Goal: Answer question/provide support

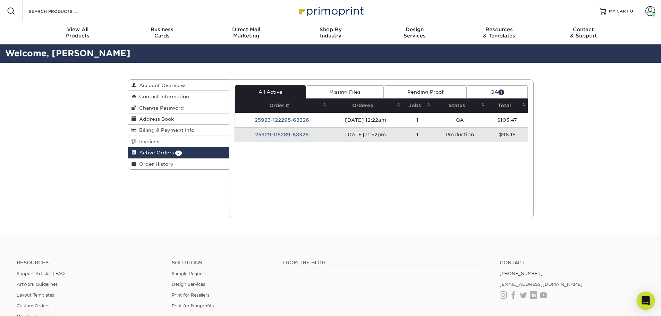
click at [642, 295] on div "Open Intercom Messenger" at bounding box center [646, 301] width 18 height 18
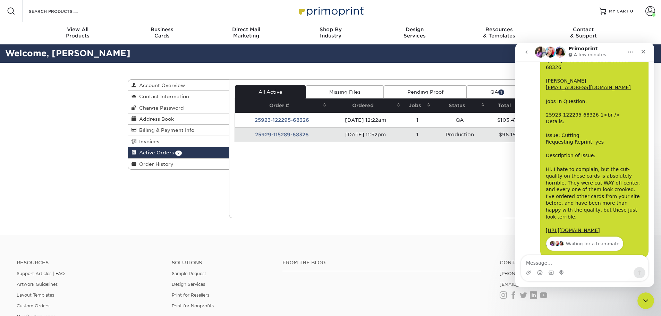
scroll to position [60, 0]
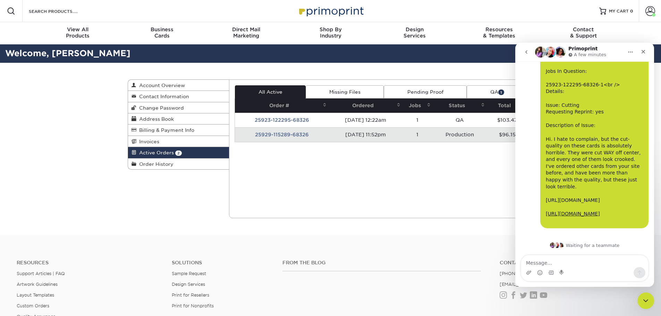
click at [585, 197] on link "[URL][DOMAIN_NAME]" at bounding box center [573, 200] width 54 height 6
click at [527, 273] on icon "Upload attachment" at bounding box center [529, 273] width 6 height 6
click at [528, 273] on icon "Upload attachment" at bounding box center [529, 273] width 5 height 4
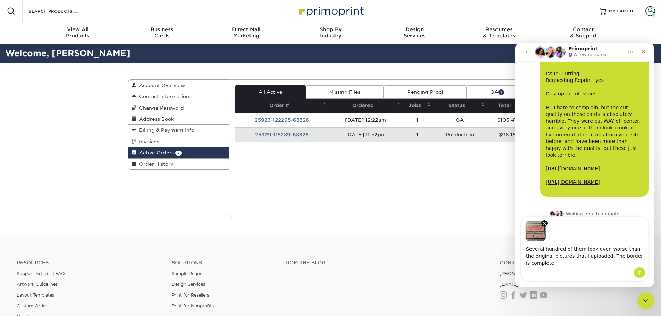
scroll to position [98, 0]
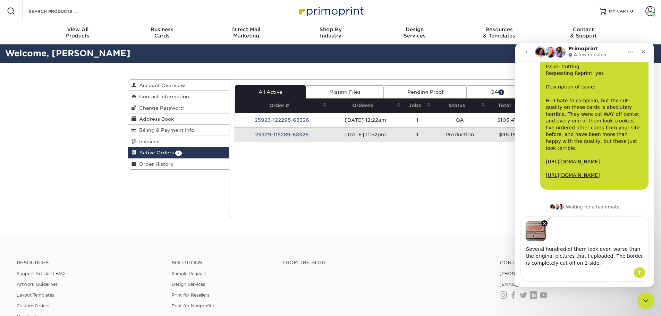
type textarea "Several hundred of them look even worse than the original pictures that I uploa…"
click at [641, 273] on icon "Send a message…" at bounding box center [640, 273] width 6 height 6
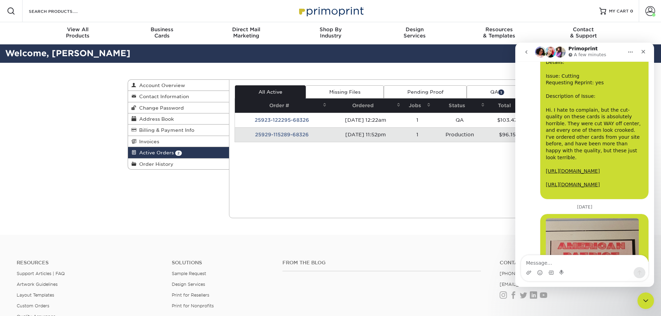
scroll to position [209, 0]
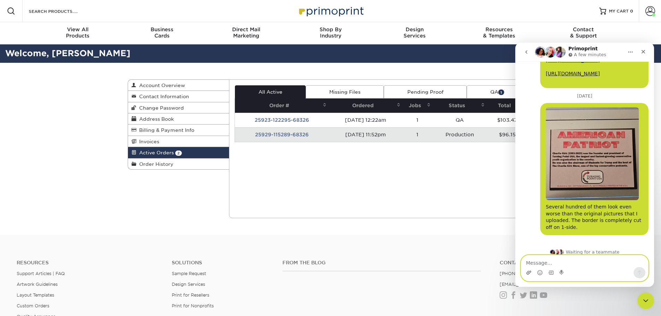
click at [530, 272] on icon "Upload attachment" at bounding box center [529, 273] width 6 height 6
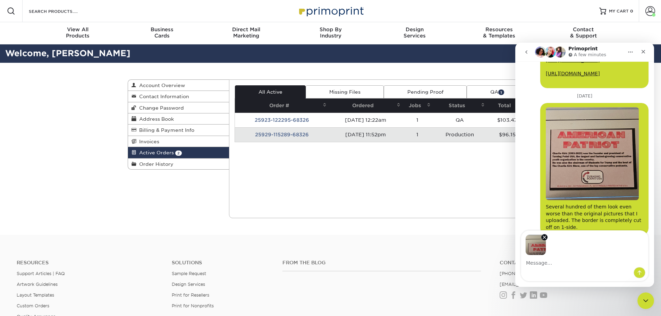
scroll to position [234, 0]
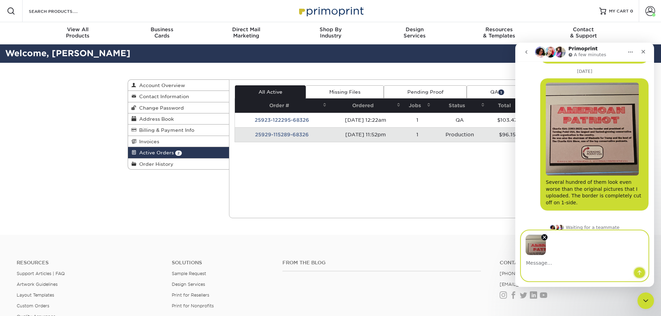
click at [640, 272] on icon "Send a message…" at bounding box center [640, 273] width 4 height 5
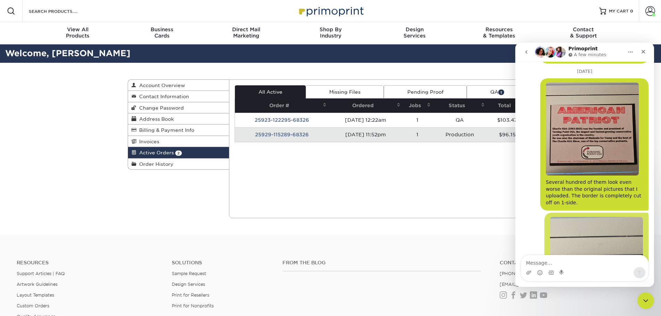
scroll to position [311, 0]
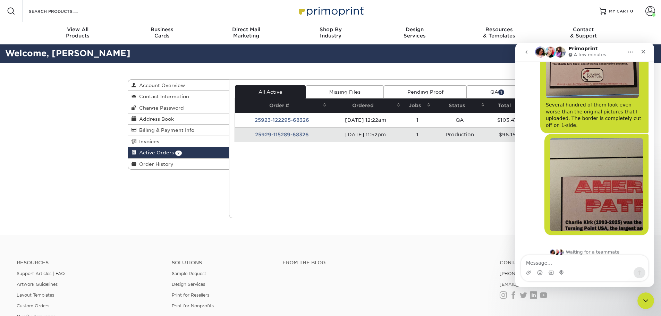
click at [584, 192] on img "Michael says…" at bounding box center [596, 184] width 93 height 93
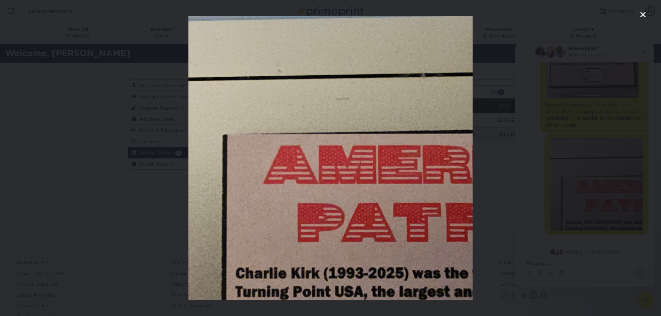
click at [645, 13] on icon "Close" at bounding box center [643, 15] width 6 height 6
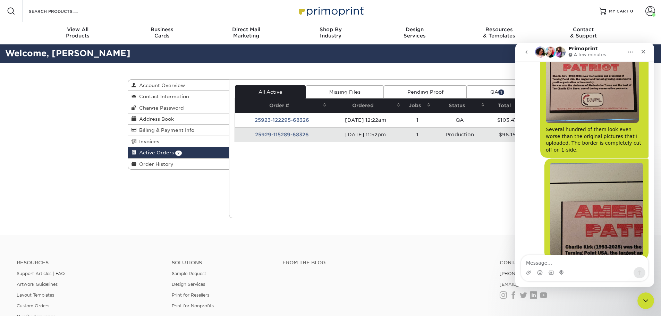
scroll to position [207, 0]
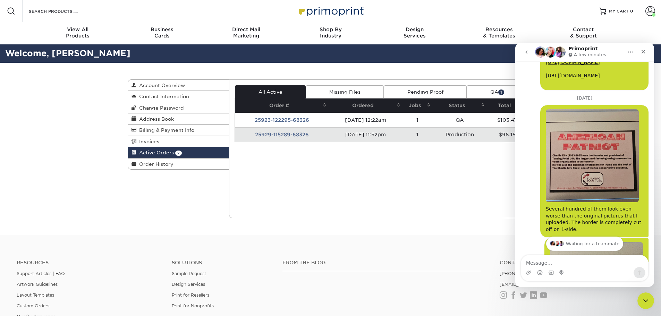
click at [570, 164] on img "Michael says…" at bounding box center [592, 155] width 93 height 93
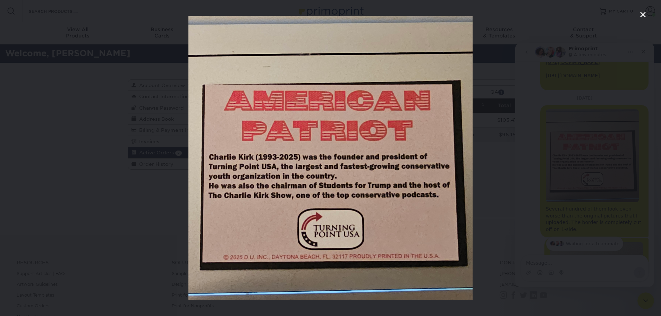
click at [644, 15] on icon "Close" at bounding box center [643, 14] width 8 height 8
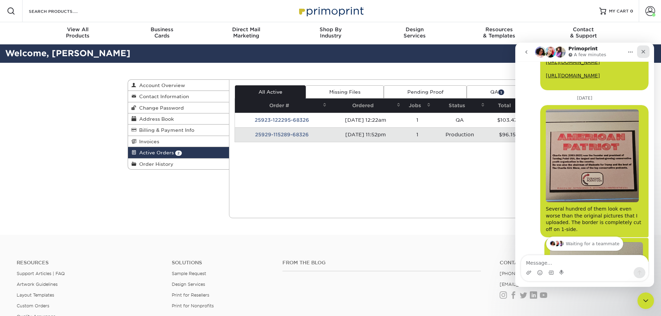
click at [644, 52] on icon "Close" at bounding box center [644, 52] width 4 height 4
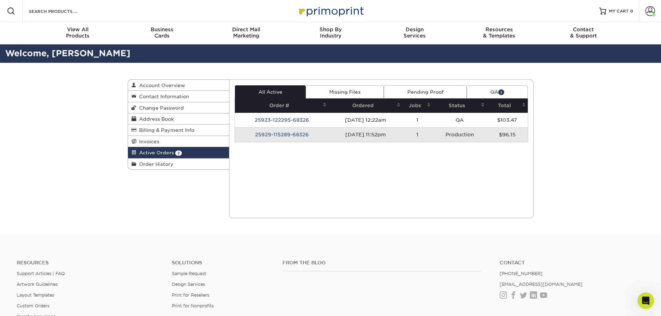
scroll to position [311, 0]
click at [280, 135] on td "25929-115289-68326" at bounding box center [282, 134] width 94 height 15
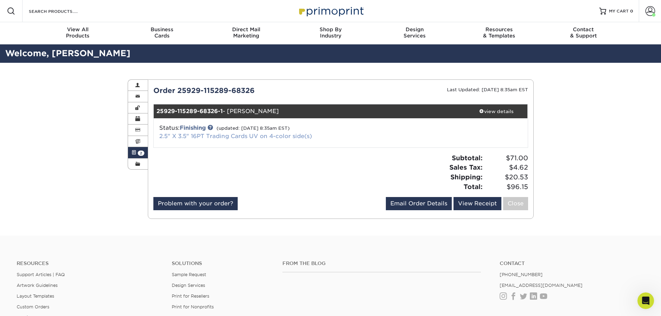
click at [232, 136] on link "2.5" X 3.5" 16PT Trading Cards UV on 4-color side(s)" at bounding box center [235, 136] width 153 height 7
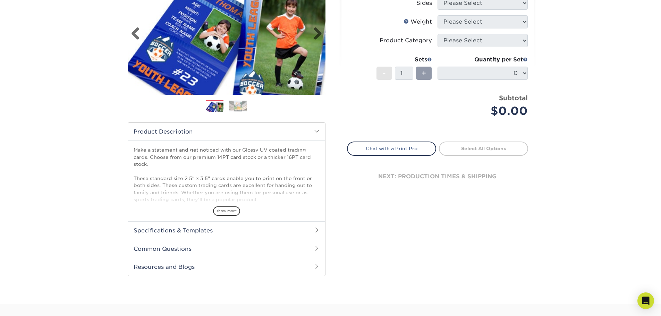
scroll to position [174, 0]
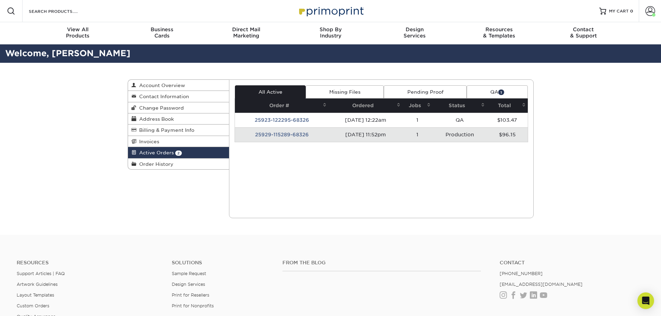
click at [277, 134] on td "25929-115289-68326" at bounding box center [282, 134] width 94 height 15
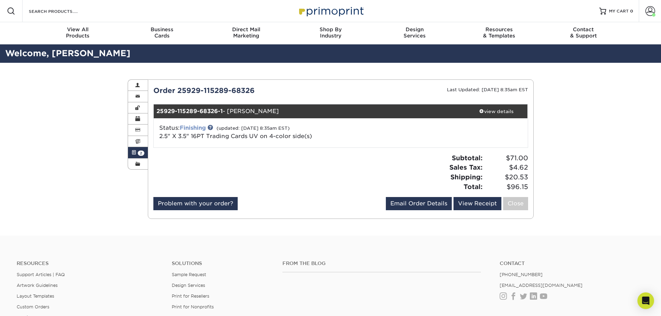
click at [197, 130] on link "Finishing" at bounding box center [193, 128] width 26 height 7
